Goal: Information Seeking & Learning: Compare options

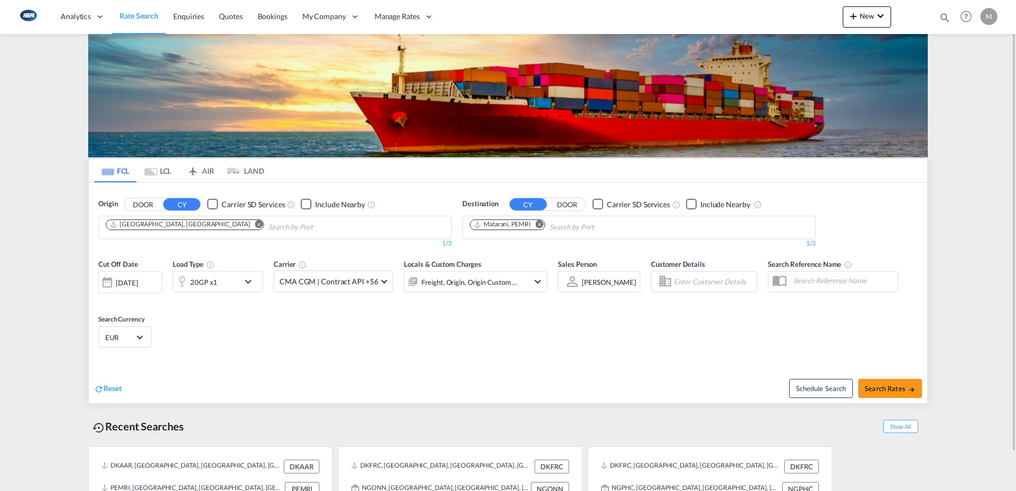
scroll to position [42, 0]
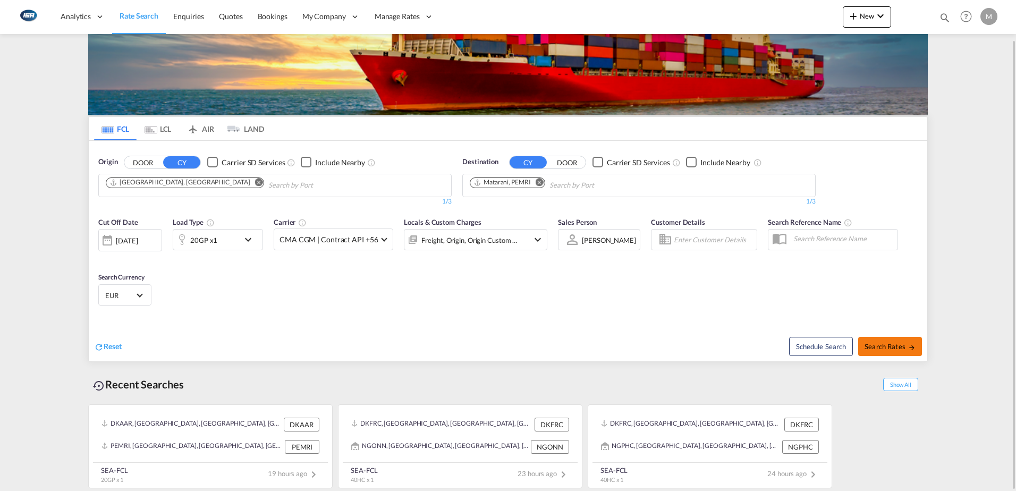
click at [888, 350] on span "Search Rates" at bounding box center [890, 346] width 51 height 9
type input "DKAAR to PEMRI / [DATE]"
